Goal: Communication & Community: Answer question/provide support

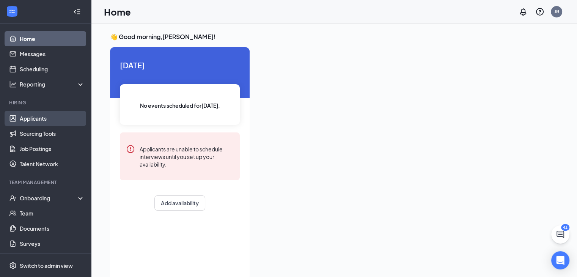
click at [36, 121] on link "Applicants" at bounding box center [52, 118] width 65 height 15
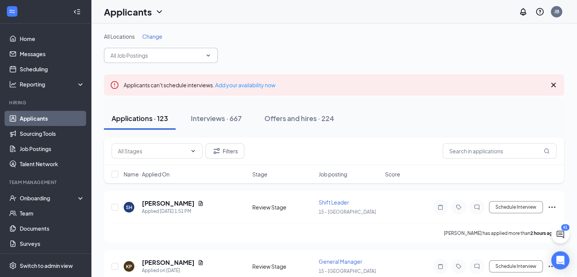
click at [211, 53] on span at bounding box center [161, 55] width 114 height 15
click at [208, 56] on icon "ChevronDown" at bounding box center [208, 55] width 6 height 6
click at [204, 56] on span at bounding box center [208, 55] width 8 height 6
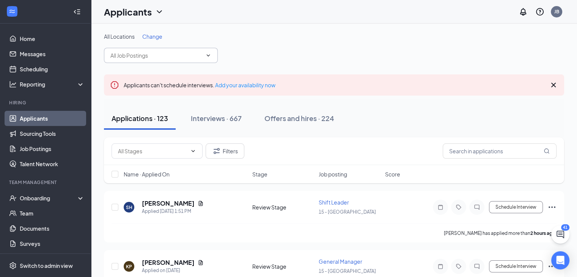
click at [208, 54] on icon "ChevronDown" at bounding box center [208, 55] width 6 height 6
drag, startPoint x: 208, startPoint y: 56, endPoint x: 212, endPoint y: 52, distance: 5.9
click at [212, 52] on span at bounding box center [161, 55] width 114 height 15
click at [208, 57] on icon "ChevronDown" at bounding box center [208, 55] width 6 height 6
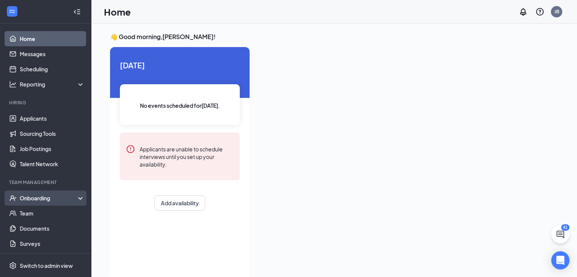
click at [35, 197] on div "Onboarding" at bounding box center [49, 198] width 58 height 8
drag, startPoint x: 42, startPoint y: 213, endPoint x: 47, endPoint y: 213, distance: 4.2
click at [42, 213] on link "Overview" at bounding box center [52, 212] width 65 height 15
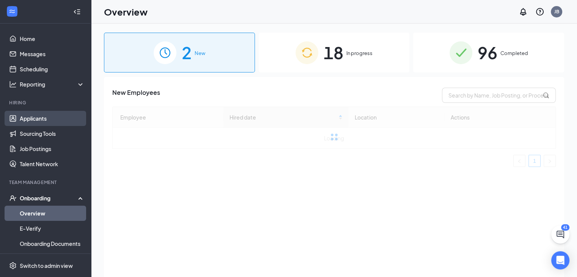
click at [41, 114] on link "Applicants" at bounding box center [52, 118] width 65 height 15
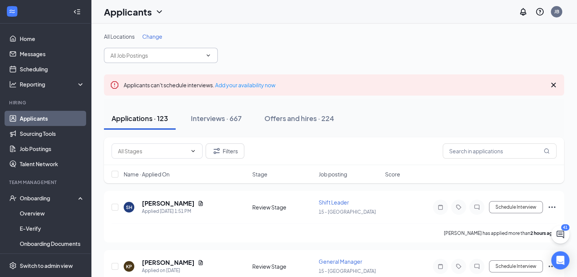
click at [207, 58] on span at bounding box center [161, 55] width 114 height 15
click at [209, 55] on icon "ChevronDown" at bounding box center [208, 55] width 3 height 2
click at [154, 38] on span "Change" at bounding box center [152, 36] width 20 height 7
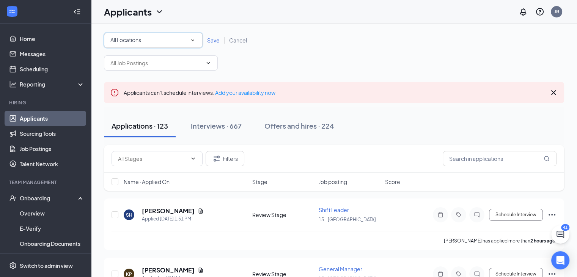
click at [194, 39] on icon "SmallChevronDown" at bounding box center [192, 40] width 3 height 2
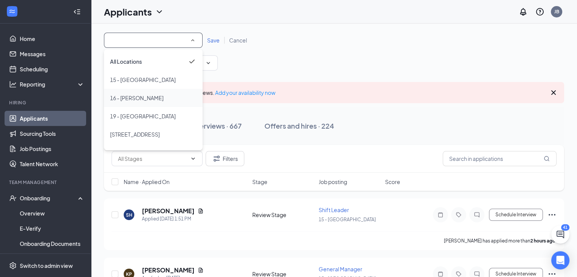
click at [139, 97] on div "16 - [PERSON_NAME]" at bounding box center [153, 97] width 86 height 9
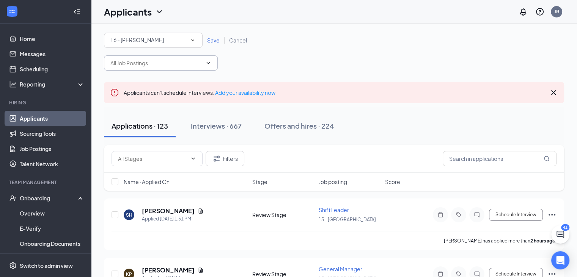
click at [210, 64] on icon "ChevronDown" at bounding box center [208, 63] width 6 height 6
click at [208, 64] on icon "ChevronDown" at bounding box center [208, 63] width 6 height 6
click at [208, 63] on icon "ChevronDown" at bounding box center [208, 63] width 3 height 2
click at [208, 62] on icon "ChevronDown" at bounding box center [208, 63] width 6 height 6
click at [553, 94] on icon "Cross" at bounding box center [552, 92] width 9 height 9
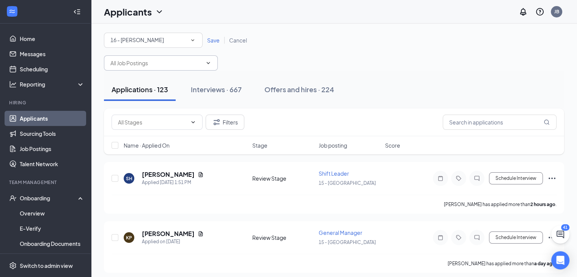
click at [208, 61] on icon "ChevronDown" at bounding box center [208, 63] width 6 height 6
click at [206, 64] on icon "ChevronDown" at bounding box center [208, 63] width 6 height 6
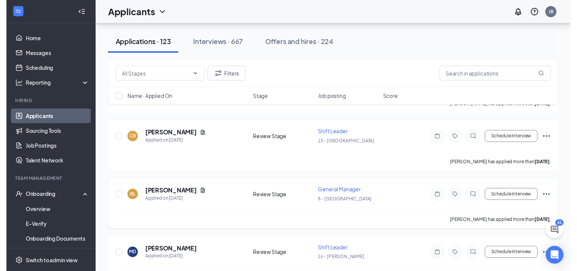
scroll to position [1023, 0]
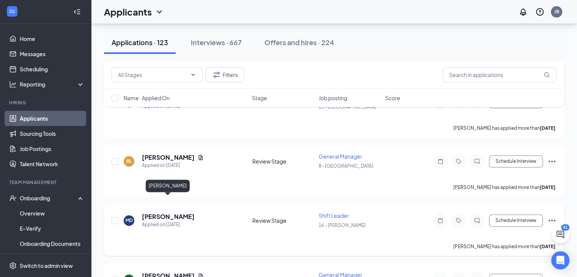
click at [172, 212] on h5 "[PERSON_NAME]" at bounding box center [168, 216] width 53 height 8
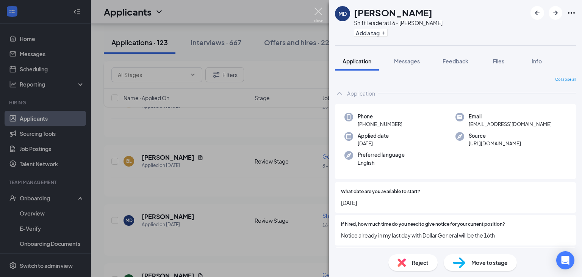
click at [316, 10] on img at bounding box center [318, 15] width 9 height 15
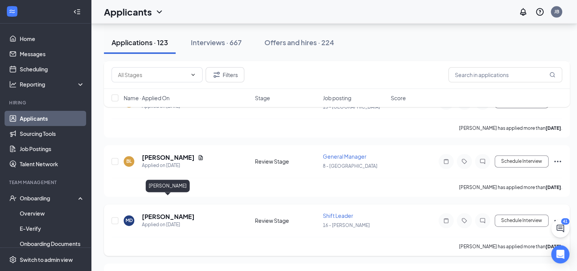
click at [185, 212] on h5 "[PERSON_NAME]" at bounding box center [168, 216] width 53 height 8
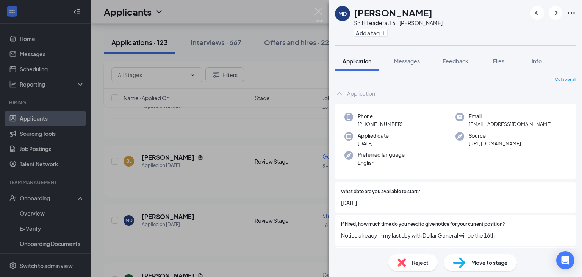
drag, startPoint x: 406, startPoint y: 63, endPoint x: 412, endPoint y: 70, distance: 9.5
click at [406, 63] on span "Messages" at bounding box center [407, 61] width 26 height 7
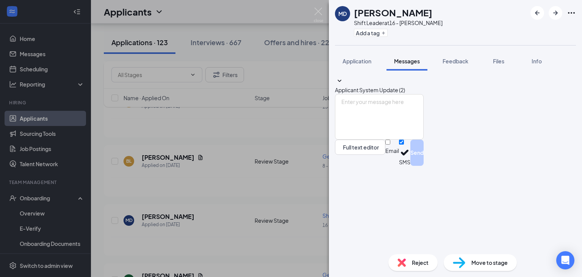
click at [405, 86] on span "Applicant System Update (2)" at bounding box center [370, 89] width 70 height 7
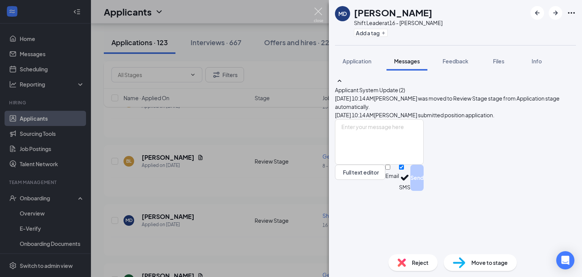
click at [317, 11] on img at bounding box center [318, 15] width 9 height 15
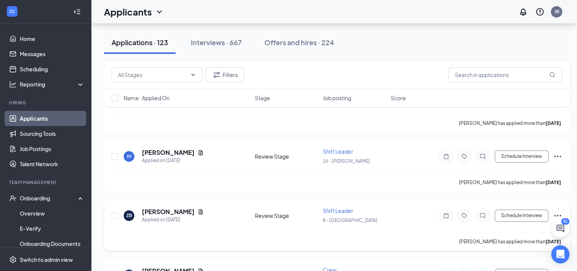
scroll to position [3298, 0]
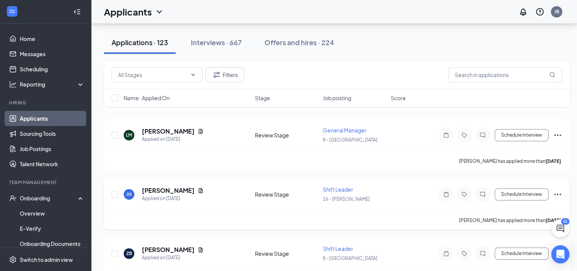
click at [339, 186] on span "Shift Leader" at bounding box center [338, 189] width 30 height 7
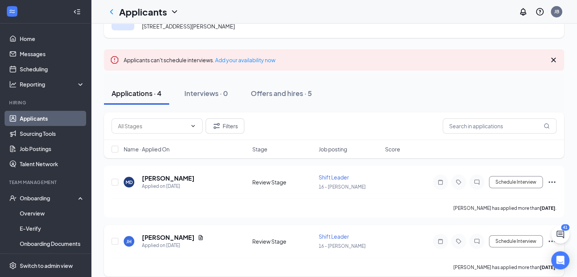
scroll to position [76, 0]
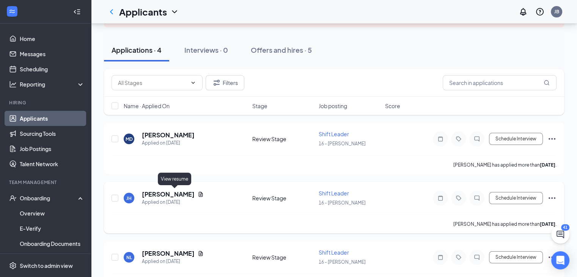
click at [197, 191] on icon "Document" at bounding box center [200, 194] width 6 height 6
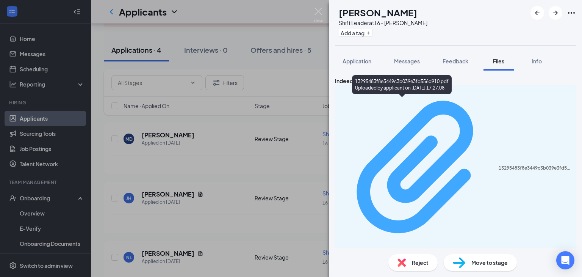
click at [409, 105] on div "13295483f8e3449c3b039e3fd556d910.pdf Uploaded by applicant on [DATE] 17:27:08" at bounding box center [456, 171] width 232 height 166
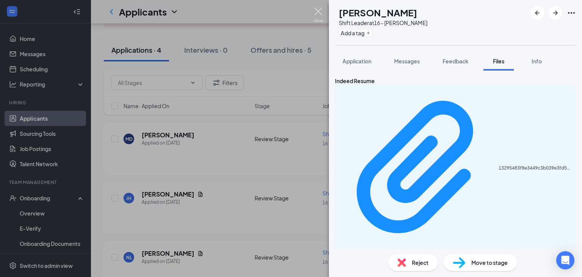
click at [318, 12] on img at bounding box center [318, 15] width 9 height 15
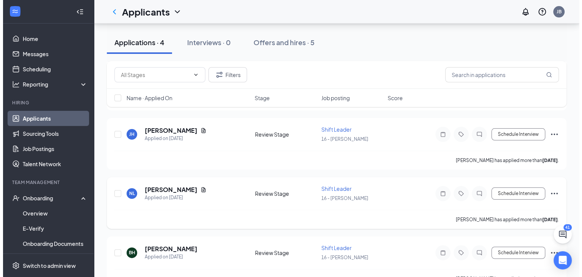
scroll to position [152, 0]
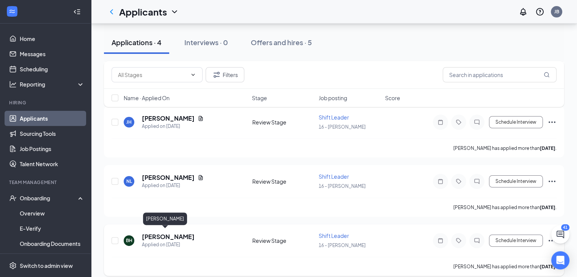
click at [163, 235] on h5 "[PERSON_NAME]" at bounding box center [168, 236] width 53 height 8
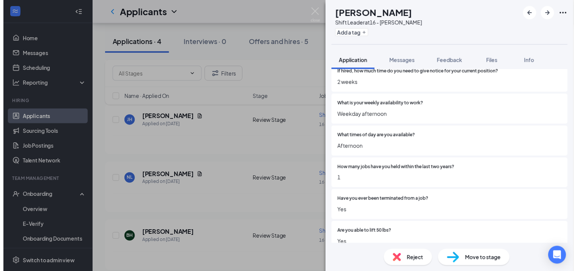
scroll to position [114, 0]
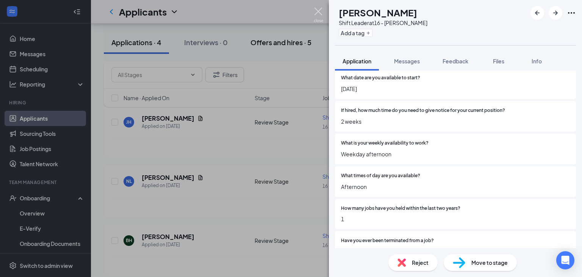
drag, startPoint x: 318, startPoint y: 10, endPoint x: 309, endPoint y: 47, distance: 38.5
click at [318, 10] on img at bounding box center [318, 15] width 9 height 15
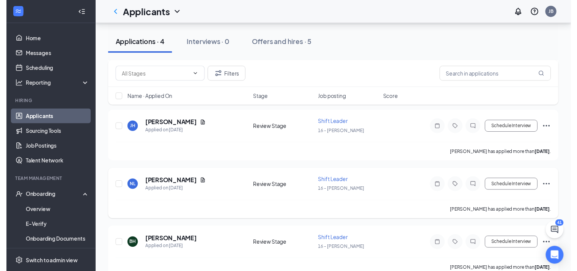
scroll to position [156, 0]
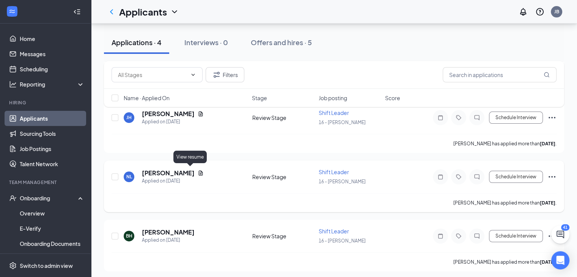
click at [197, 170] on icon "Document" at bounding box center [200, 173] width 6 height 6
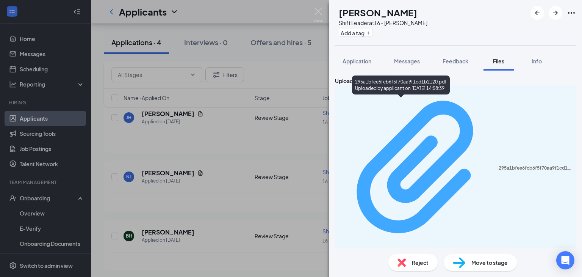
click at [423, 105] on div "295a1bfee6fcb6f5f70aa9f1cd1b2120.pdf Uploaded by applicant on [DATE] 14:58:39" at bounding box center [456, 171] width 232 height 166
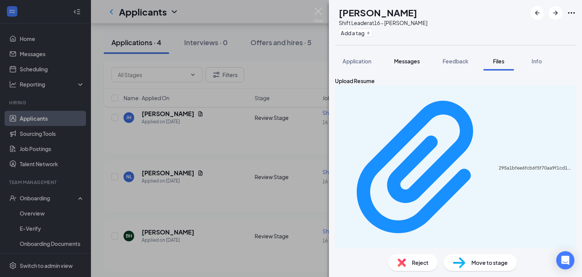
click at [409, 63] on span "Messages" at bounding box center [407, 61] width 26 height 7
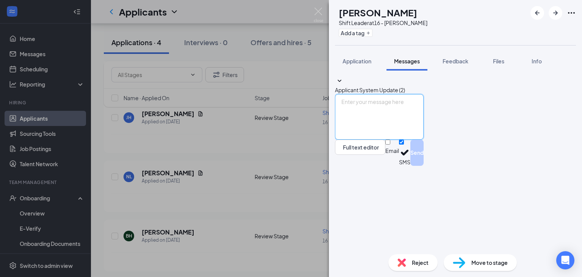
drag, startPoint x: 377, startPoint y: 203, endPoint x: 381, endPoint y: 201, distance: 4.4
click at [379, 139] on textarea at bounding box center [379, 116] width 89 height 45
type textarea "g"
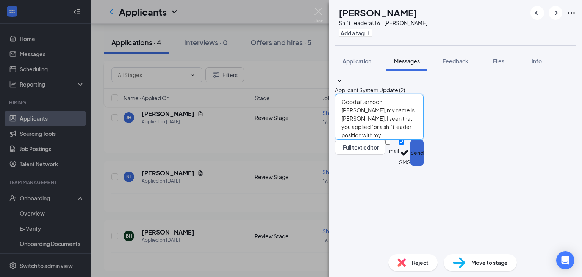
type textarea "Good afternoon [PERSON_NAME], my name is [PERSON_NAME]. I seen that you applied…"
click at [424, 166] on button "Send" at bounding box center [417, 152] width 13 height 26
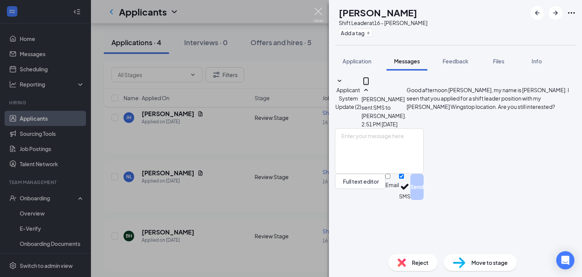
drag, startPoint x: 318, startPoint y: 11, endPoint x: 303, endPoint y: 14, distance: 15.8
click at [318, 11] on img at bounding box center [318, 15] width 9 height 15
